Goal: Check status: Check status

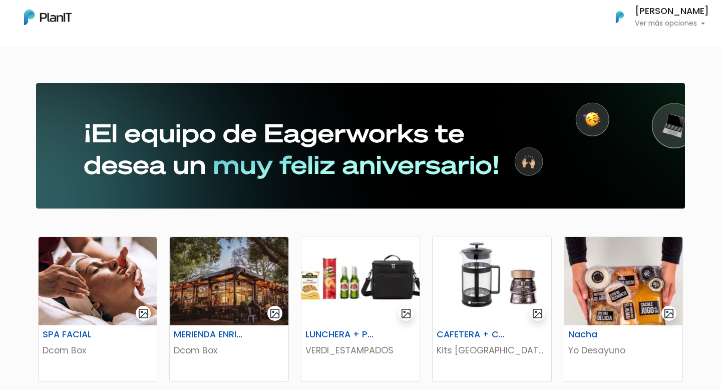
click at [653, 25] on p "Ver más opciones" at bounding box center [672, 23] width 74 height 7
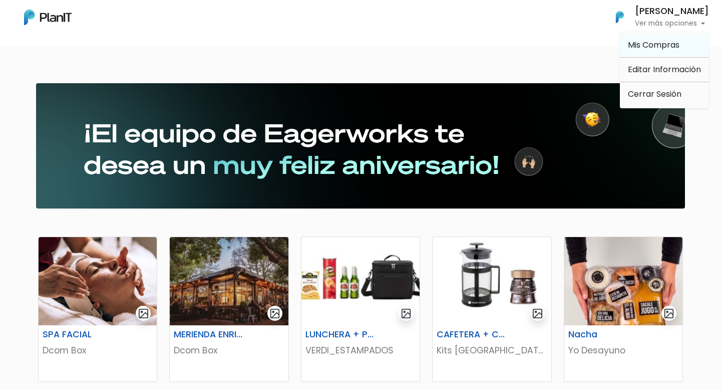
click at [653, 40] on span "Mis Compras" at bounding box center [654, 45] width 52 height 12
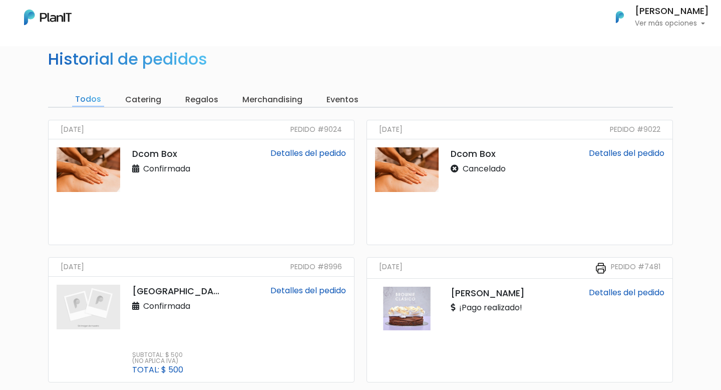
click at [301, 152] on link "Detalles del pedido" at bounding box center [308, 153] width 76 height 12
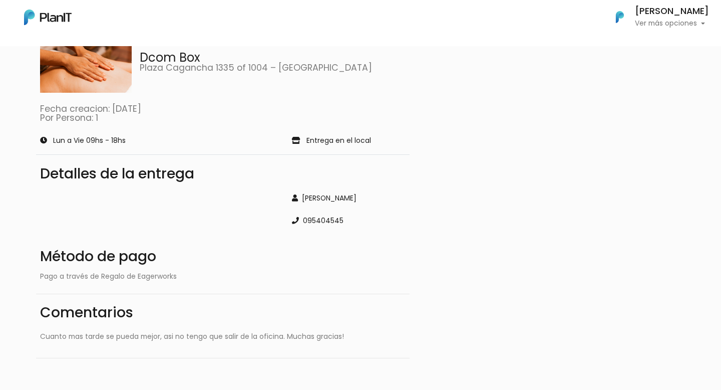
scroll to position [92, 0]
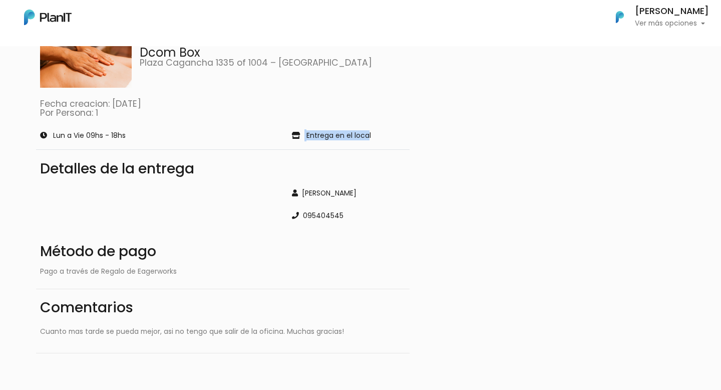
drag, startPoint x: 302, startPoint y: 136, endPoint x: 366, endPoint y: 137, distance: 63.6
click at [367, 136] on div "Entrega en el local" at bounding box center [349, 135] width 126 height 12
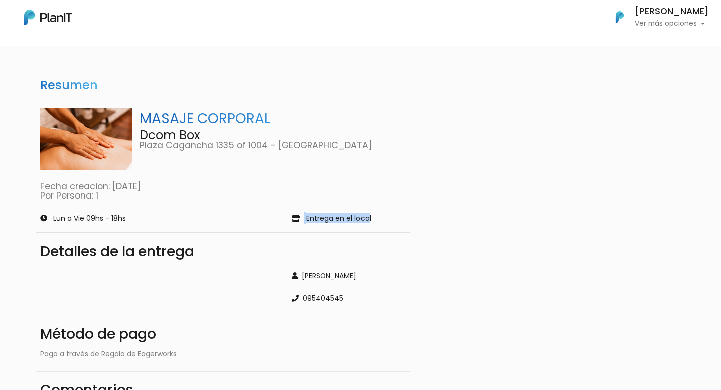
scroll to position [2, 0]
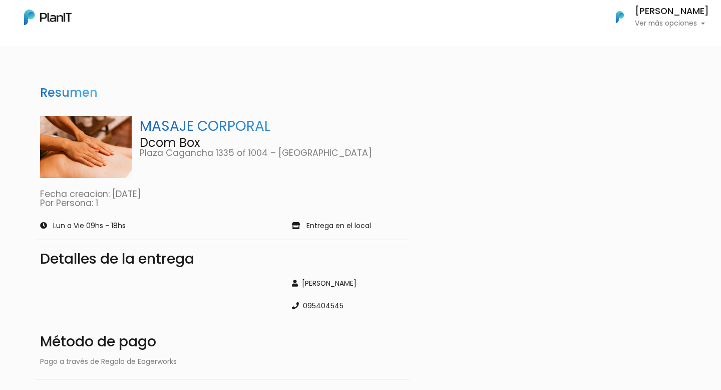
click at [327, 157] on p "Plaza Cagancha 1335 of 1004 – Montevideo" at bounding box center [273, 153] width 266 height 9
click at [338, 233] on div "Lun a Vie 09hs - 18hs Entrega en el local" at bounding box center [223, 225] width 386 height 20
click at [338, 229] on p "Entrega en el local" at bounding box center [339, 225] width 65 height 7
drag, startPoint x: 205, startPoint y: 145, endPoint x: 148, endPoint y: 145, distance: 56.6
click at [148, 145] on p "Dcom Box" at bounding box center [273, 143] width 266 height 12
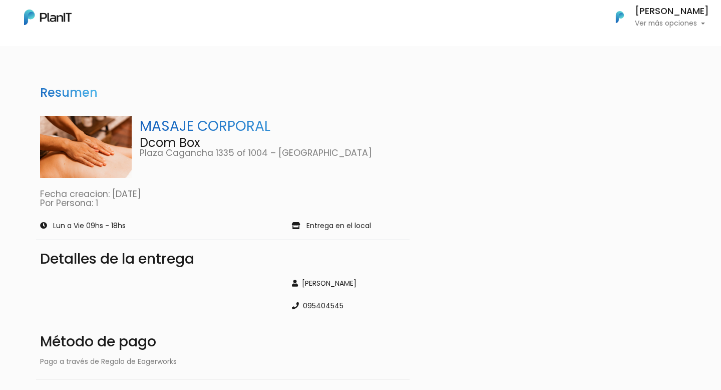
click at [197, 151] on p "Plaza Cagancha 1335 of 1004 – Montevideo" at bounding box center [273, 153] width 266 height 9
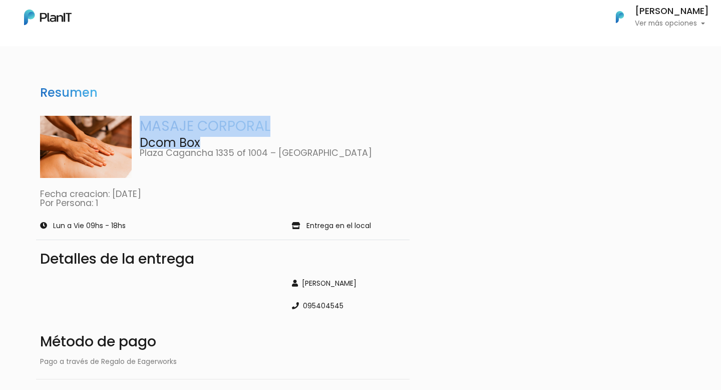
drag, startPoint x: 209, startPoint y: 140, endPoint x: 130, endPoint y: 140, distance: 79.6
click at [130, 140] on div "MASAJE CORPORAL Dcom Box Plaza Cagancha 1335 of 1004 – Montevideo" at bounding box center [223, 147] width 366 height 62
click at [158, 141] on p "Dcom Box" at bounding box center [273, 143] width 266 height 12
drag, startPoint x: 139, startPoint y: 140, endPoint x: 199, endPoint y: 140, distance: 60.1
click at [199, 140] on div "MASAJE CORPORAL Dcom Box Plaza Cagancha 1335 of 1004 – Montevideo" at bounding box center [223, 147] width 366 height 62
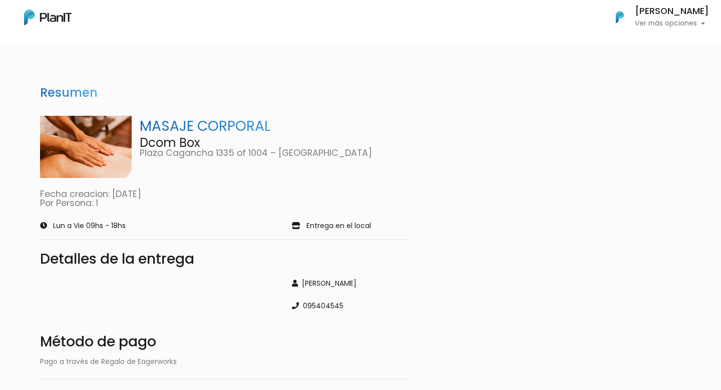
click at [270, 154] on p "Plaza Cagancha 1335 of 1004 – Montevideo" at bounding box center [273, 153] width 266 height 9
drag, startPoint x: 267, startPoint y: 154, endPoint x: 138, endPoint y: 154, distance: 129.2
click at [138, 154] on div "MASAJE CORPORAL Dcom Box Plaza Cagancha 1335 of 1004 – Montevideo" at bounding box center [223, 147] width 366 height 62
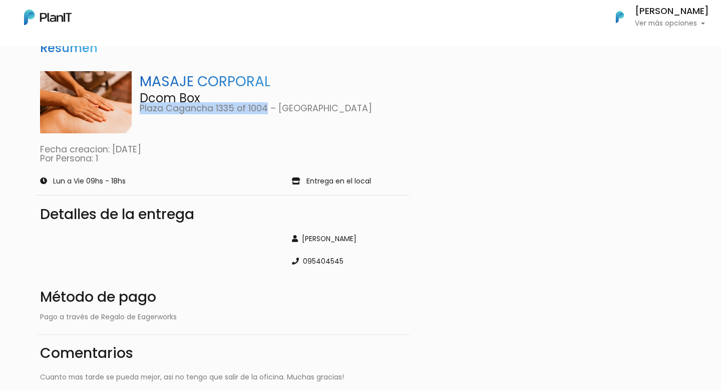
scroll to position [71, 0]
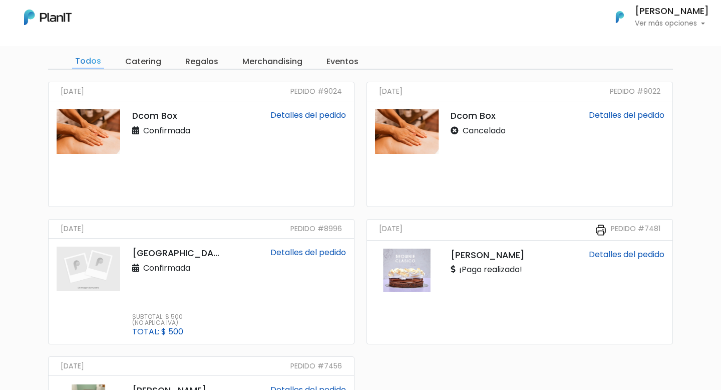
click at [149, 63] on input "Catering" at bounding box center [143, 62] width 42 height 14
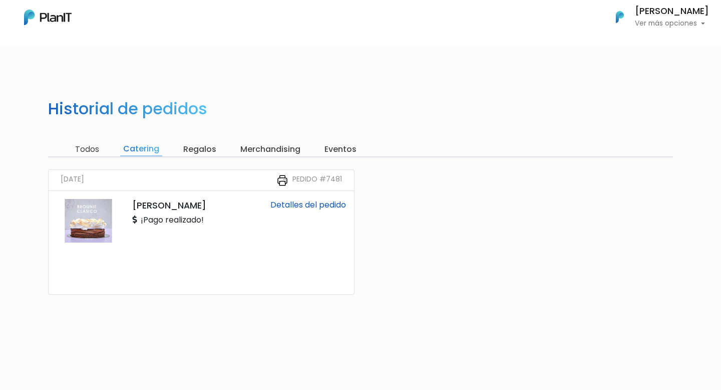
click at [197, 141] on div "Historial de pedidos Todos Catering Regalos Merchandising Eventos 27/08/2024 Pe…" at bounding box center [360, 270] width 721 height 390
click at [197, 150] on input "Regalos" at bounding box center [199, 149] width 39 height 14
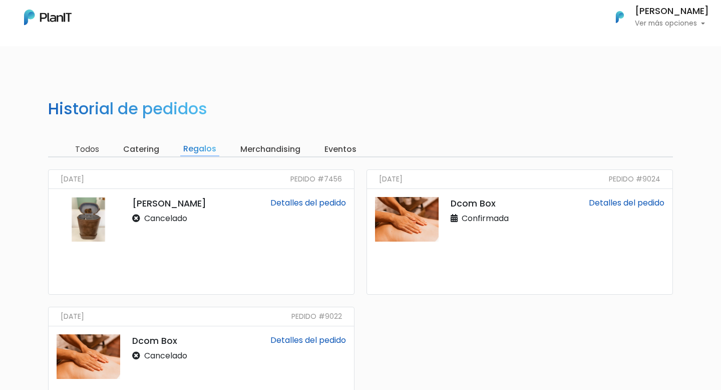
click at [39, 8] on link at bounding box center [48, 17] width 48 height 21
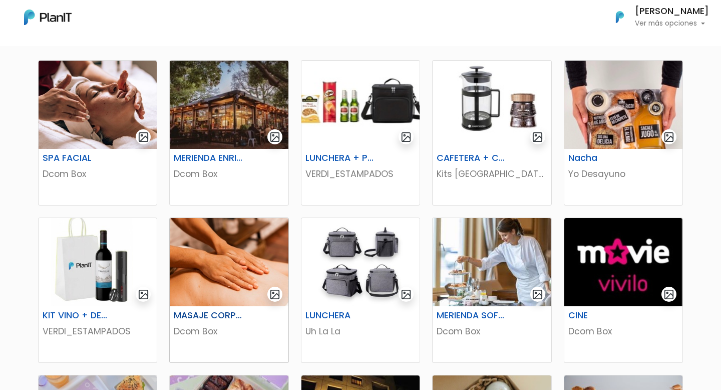
scroll to position [178, 0]
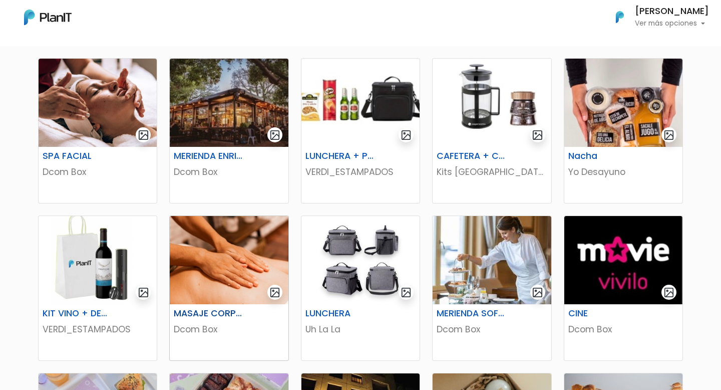
click at [233, 249] on img at bounding box center [229, 260] width 118 height 88
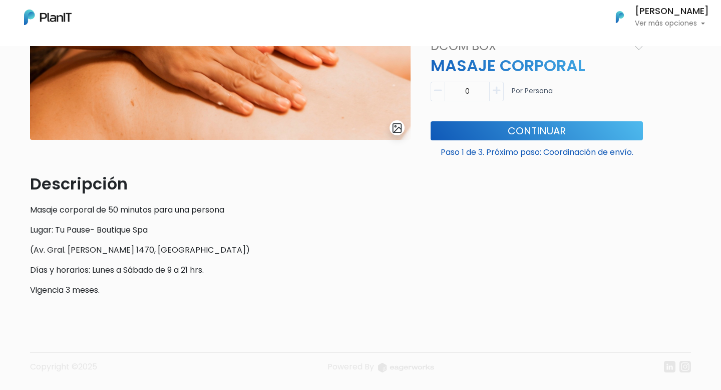
scroll to position [198, 0]
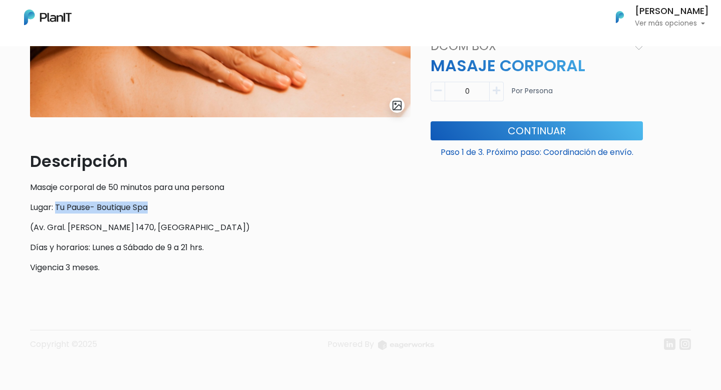
drag, startPoint x: 57, startPoint y: 206, endPoint x: 156, endPoint y: 204, distance: 99.2
click at [157, 204] on p "Lugar: Tu Pause- Boutique Spa" at bounding box center [220, 207] width 381 height 12
click at [251, 165] on p "Descripción" at bounding box center [220, 161] width 381 height 24
drag, startPoint x: 163, startPoint y: 207, endPoint x: 58, endPoint y: 203, distance: 105.2
click at [58, 203] on p "Lugar: Tu Pause- Boutique Spa" at bounding box center [220, 207] width 381 height 12
